Goal: Task Accomplishment & Management: Manage account settings

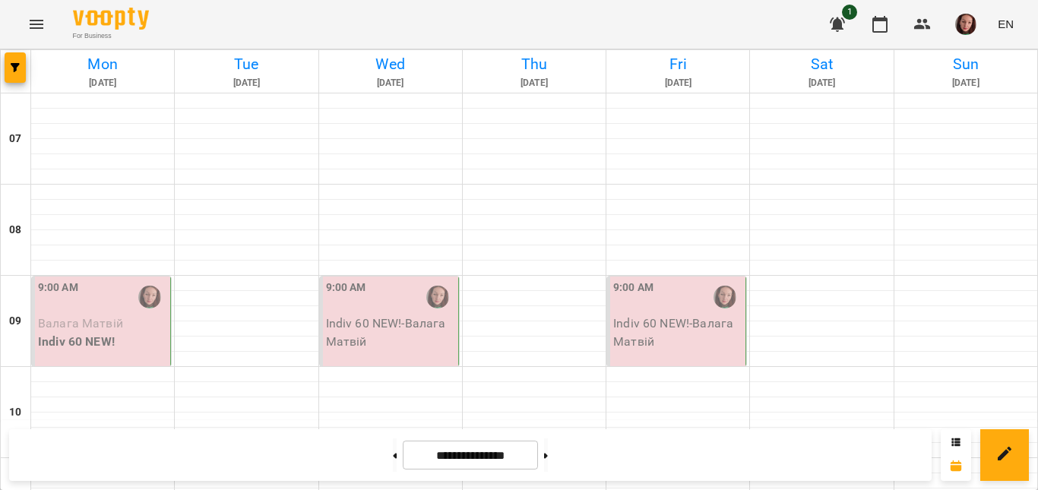
scroll to position [152, 0]
click at [131, 315] on p "Валага Матвій" at bounding box center [102, 324] width 129 height 18
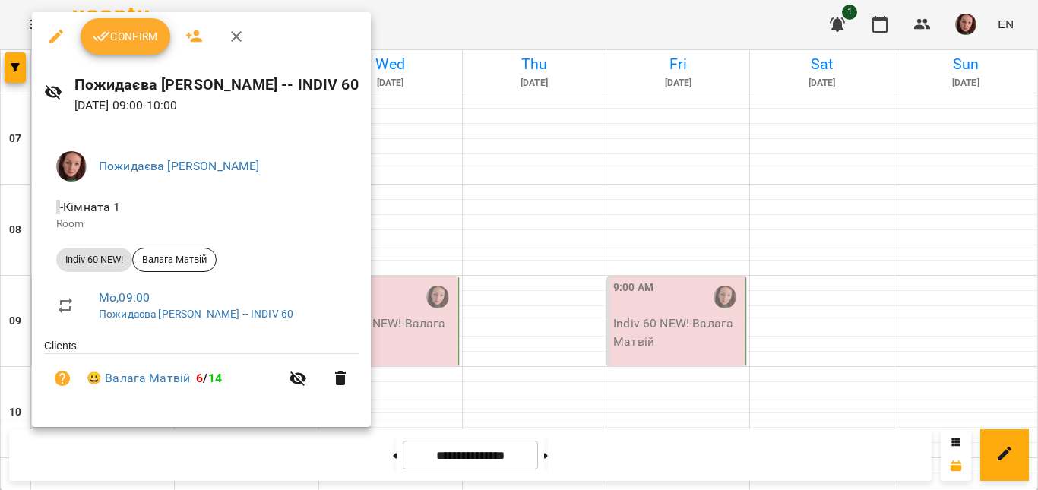
click at [138, 38] on span "Confirm" at bounding box center [125, 36] width 65 height 18
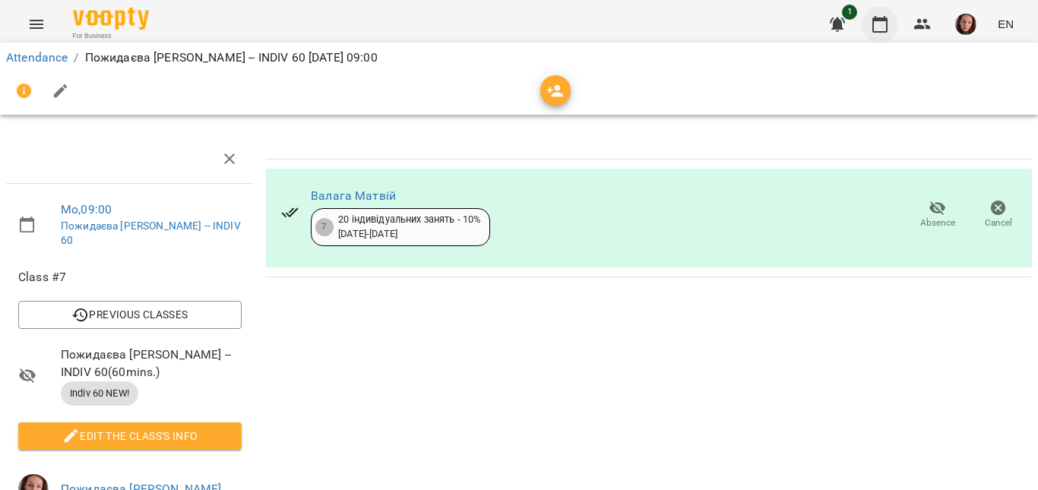
click at [885, 24] on icon "button" at bounding box center [880, 24] width 18 height 18
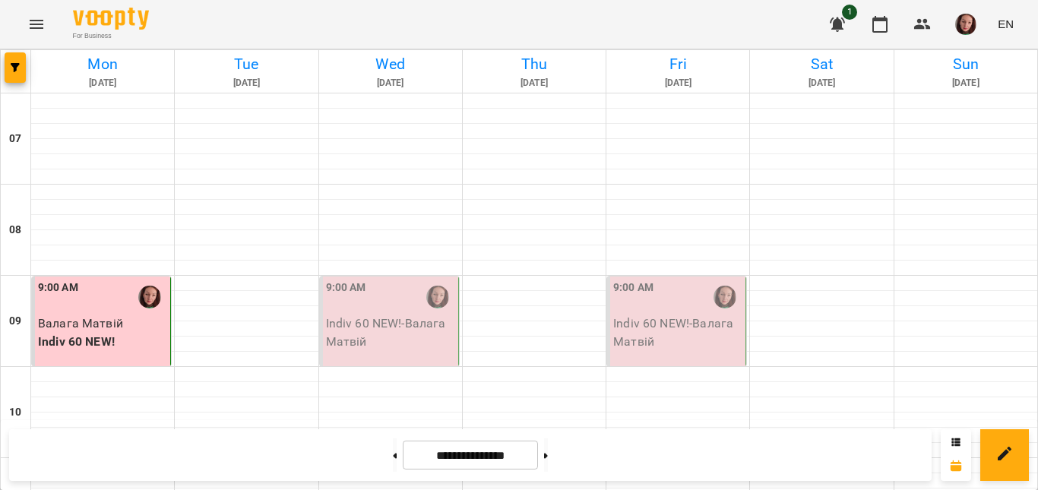
scroll to position [1131, 0]
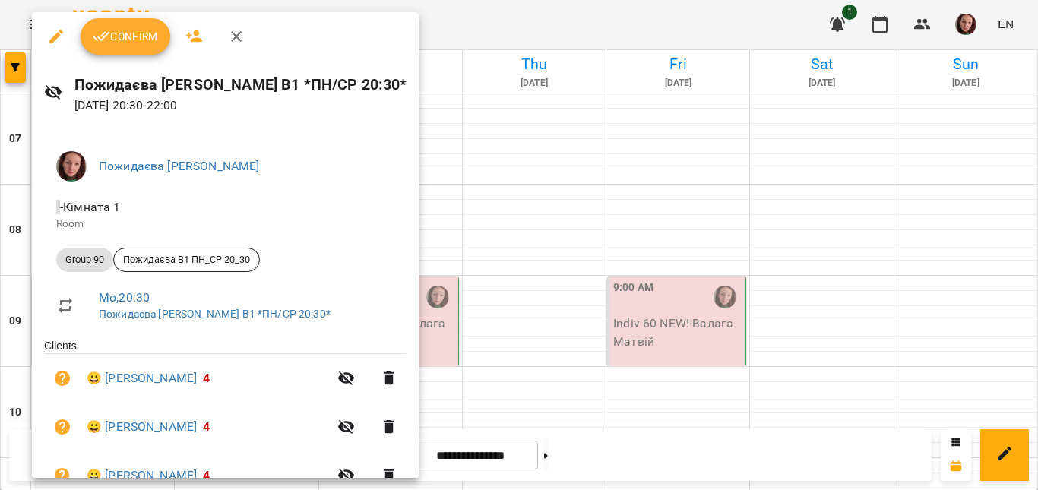
click at [130, 31] on span "Confirm" at bounding box center [125, 36] width 65 height 18
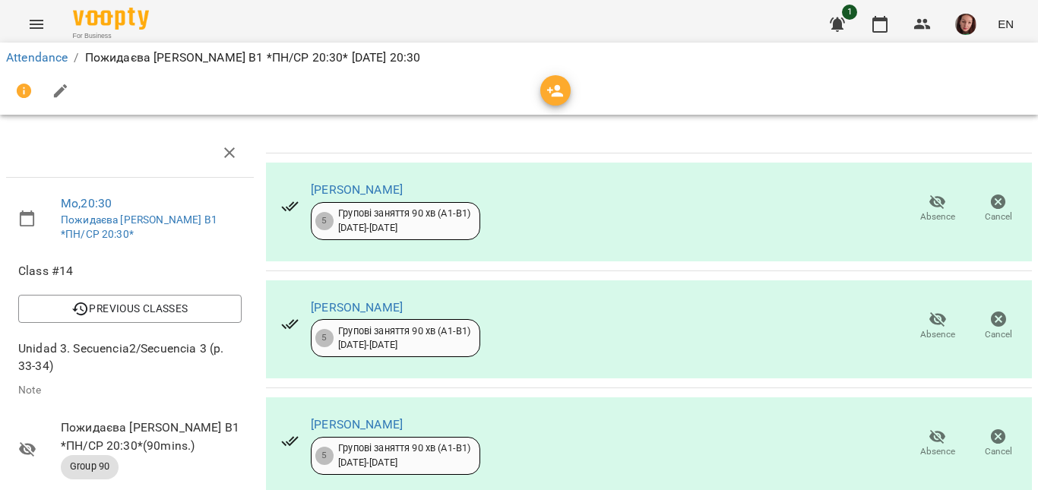
scroll to position [380, 0]
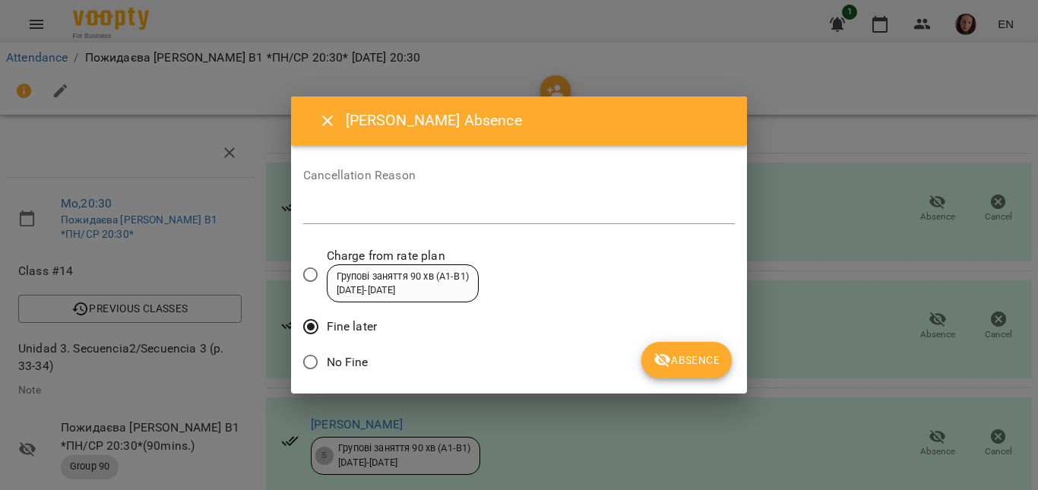
click at [667, 363] on icon "submit" at bounding box center [662, 360] width 17 height 14
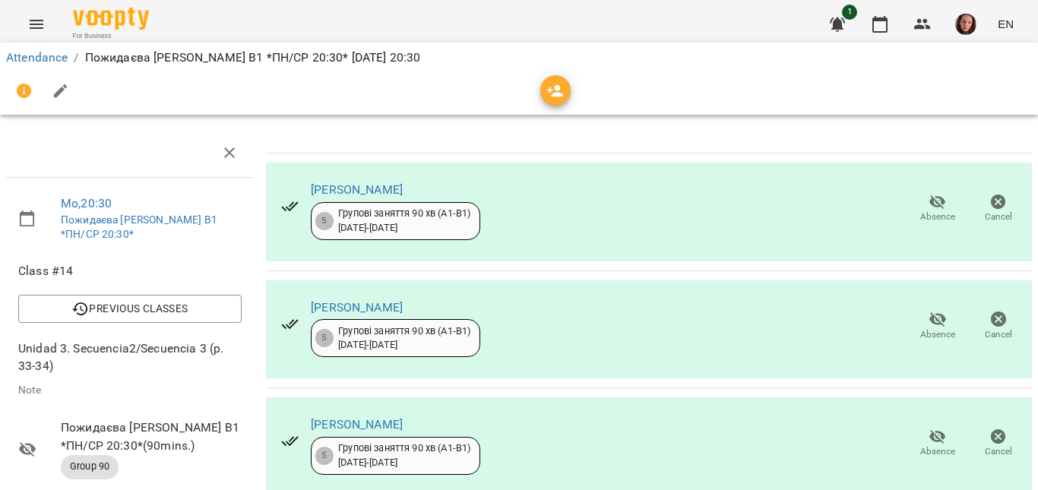
scroll to position [0, 0]
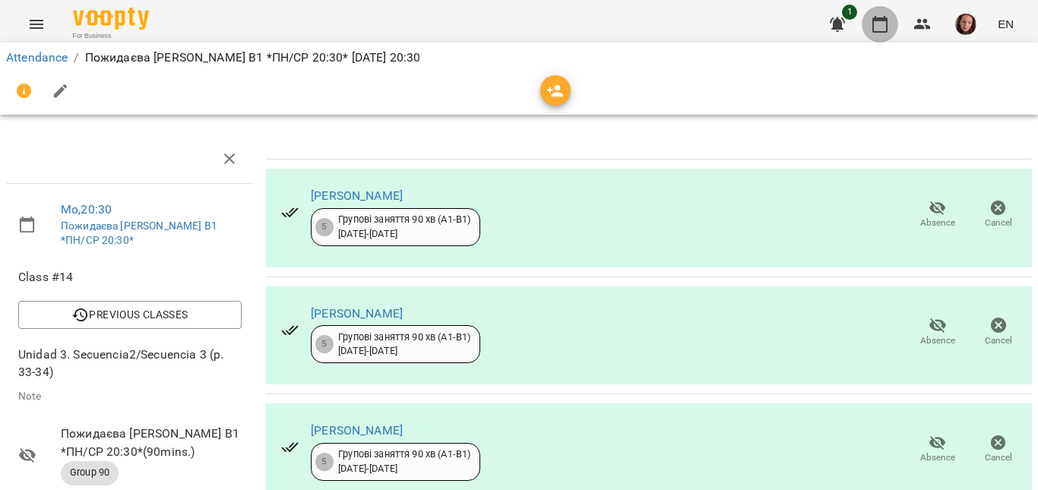
click at [882, 19] on icon "button" at bounding box center [880, 24] width 15 height 17
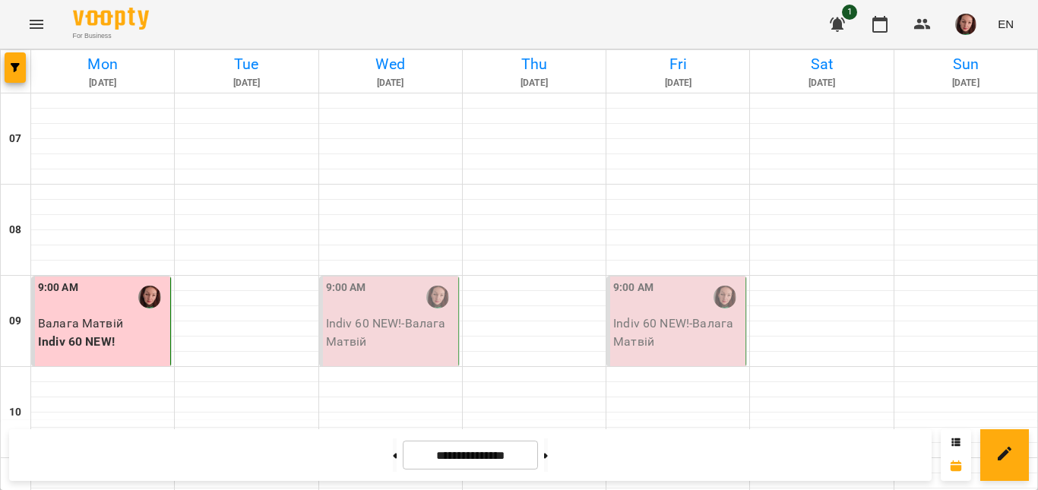
scroll to position [1131, 0]
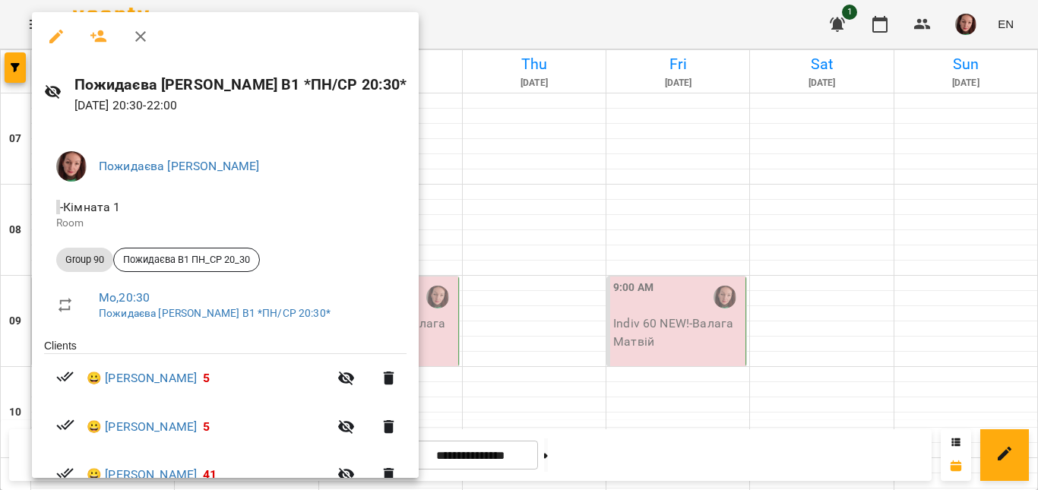
click at [53, 30] on icon "button" at bounding box center [56, 36] width 18 height 18
